Goal: Task Accomplishment & Management: Manage account settings

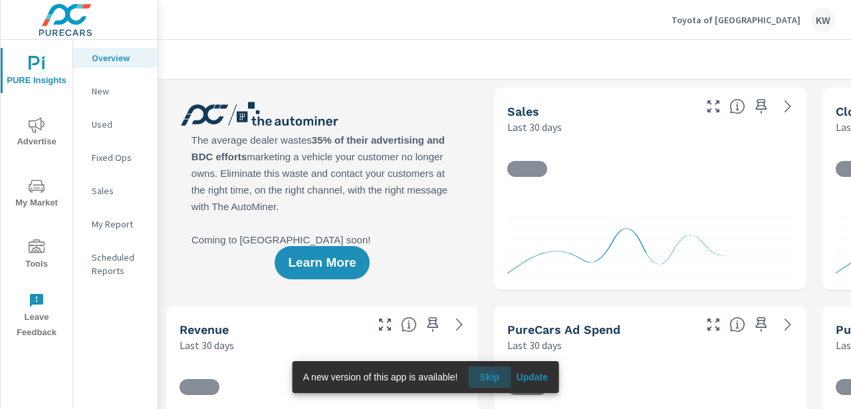
click at [491, 380] on span "Skip" at bounding box center [489, 377] width 32 height 12
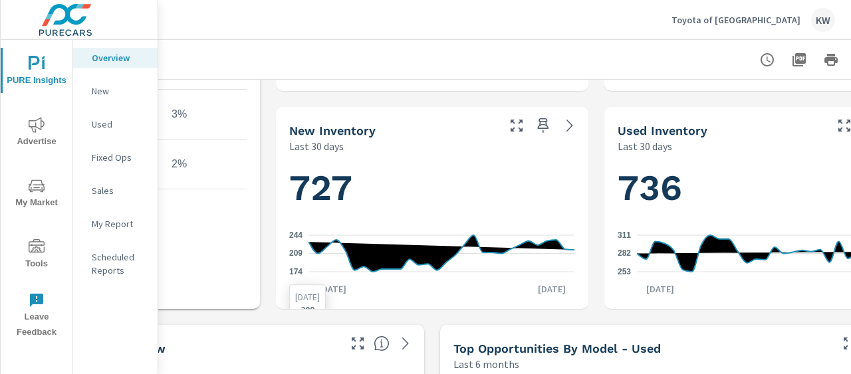
scroll to position [635, 220]
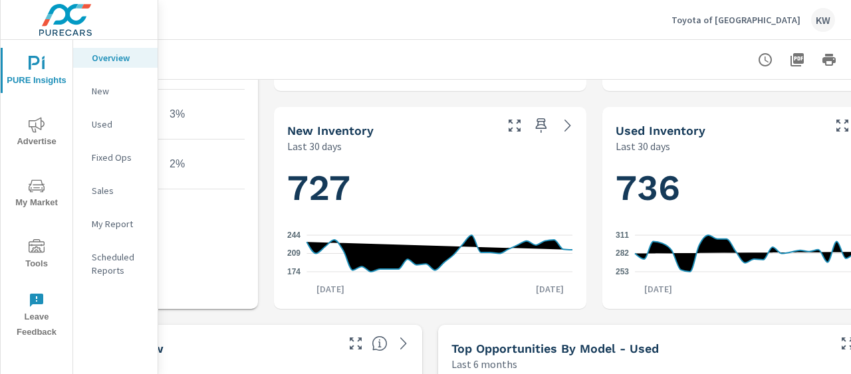
click at [751, 22] on p "Toyota of [GEOGRAPHIC_DATA]" at bounding box center [735, 20] width 129 height 12
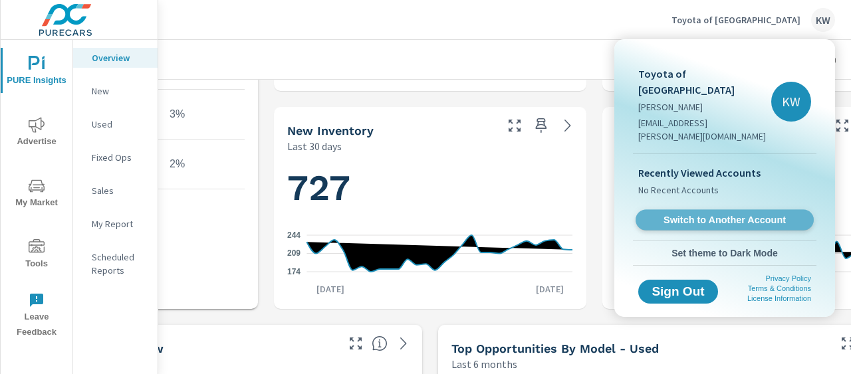
click at [734, 214] on span "Switch to Another Account" at bounding box center [724, 220] width 163 height 13
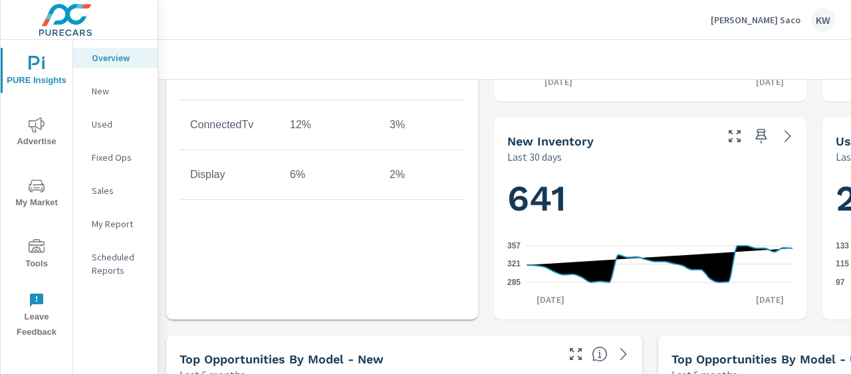
scroll to position [630, 0]
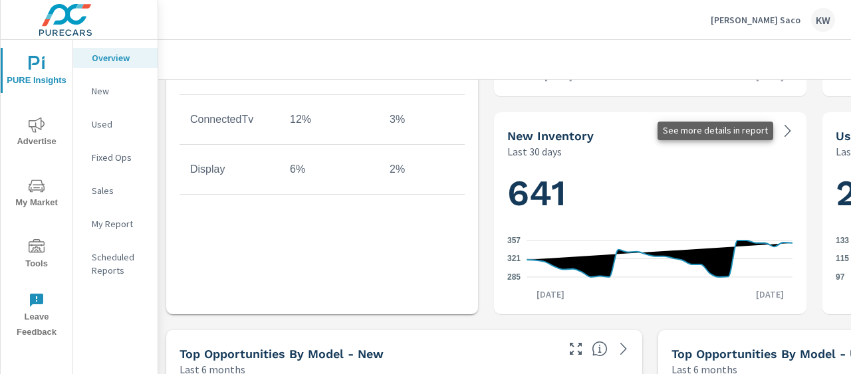
click at [784, 134] on icon at bounding box center [788, 131] width 16 height 16
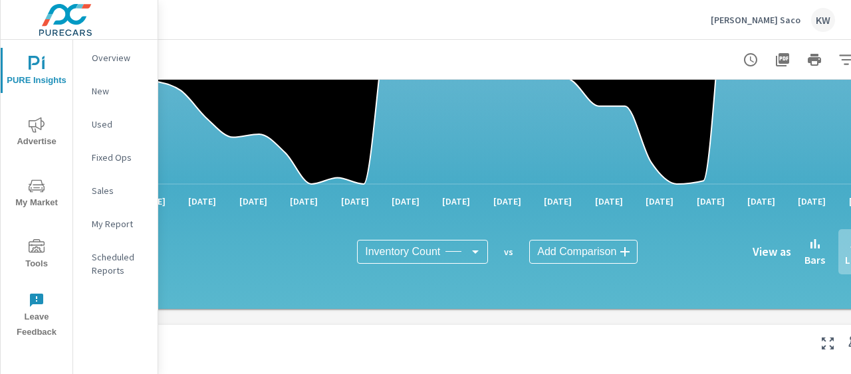
scroll to position [199, 291]
